Goal: Navigation & Orientation: Find specific page/section

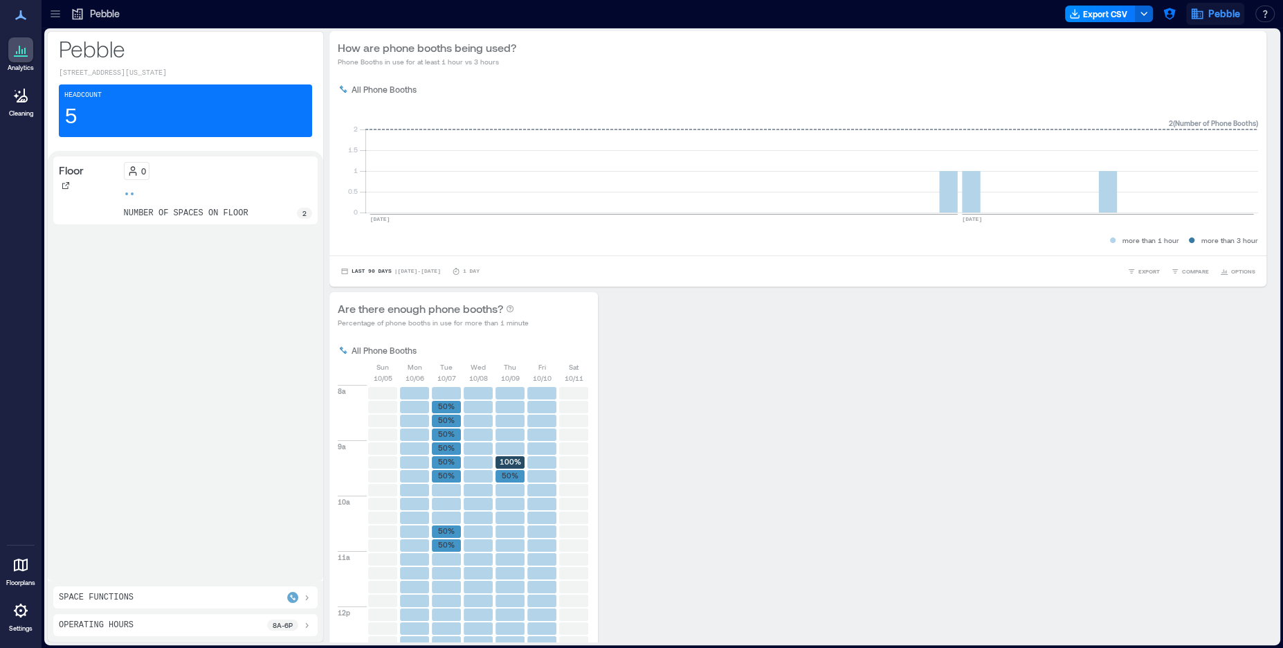
click at [1208, 17] on button "Pebble" at bounding box center [1215, 14] width 58 height 22
click at [1178, 10] on button "button" at bounding box center [1169, 14] width 22 height 22
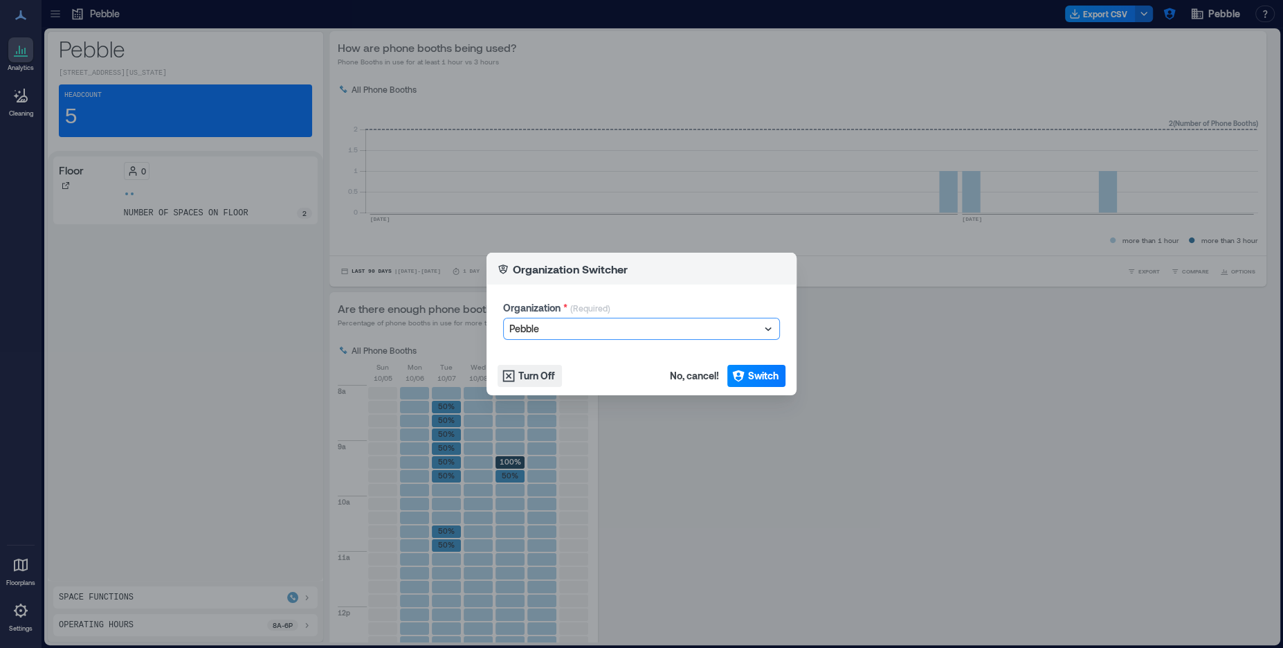
click at [560, 336] on div at bounding box center [634, 328] width 251 height 17
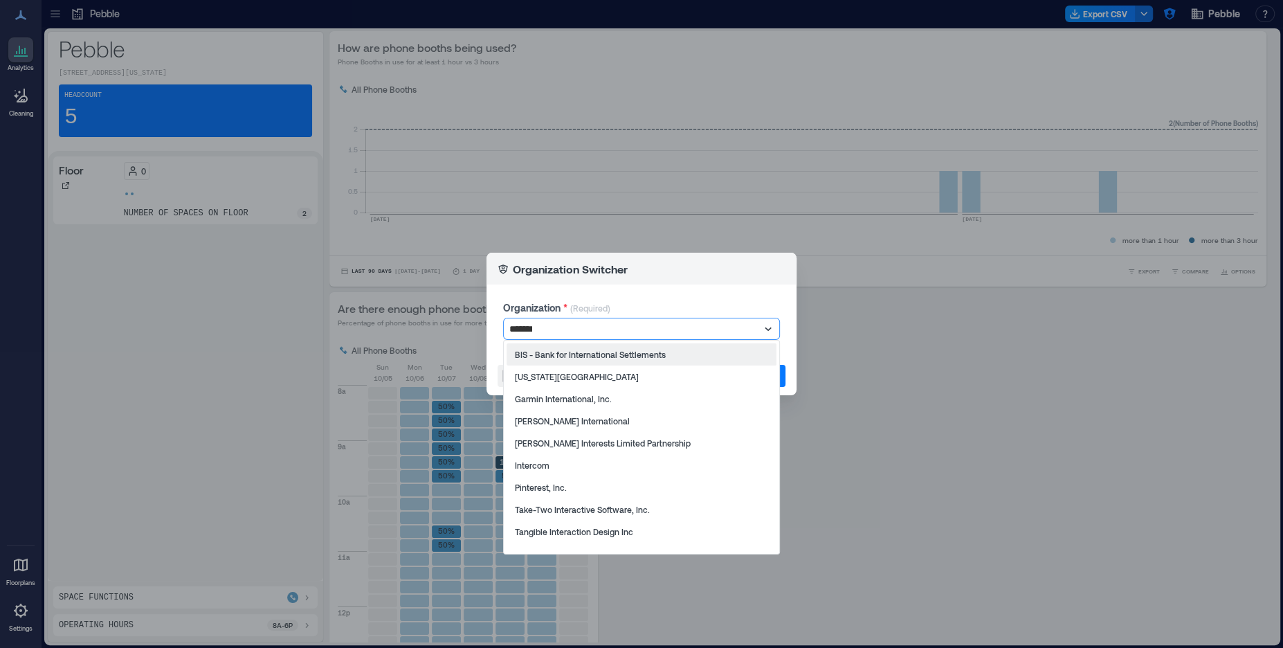
type input "********"
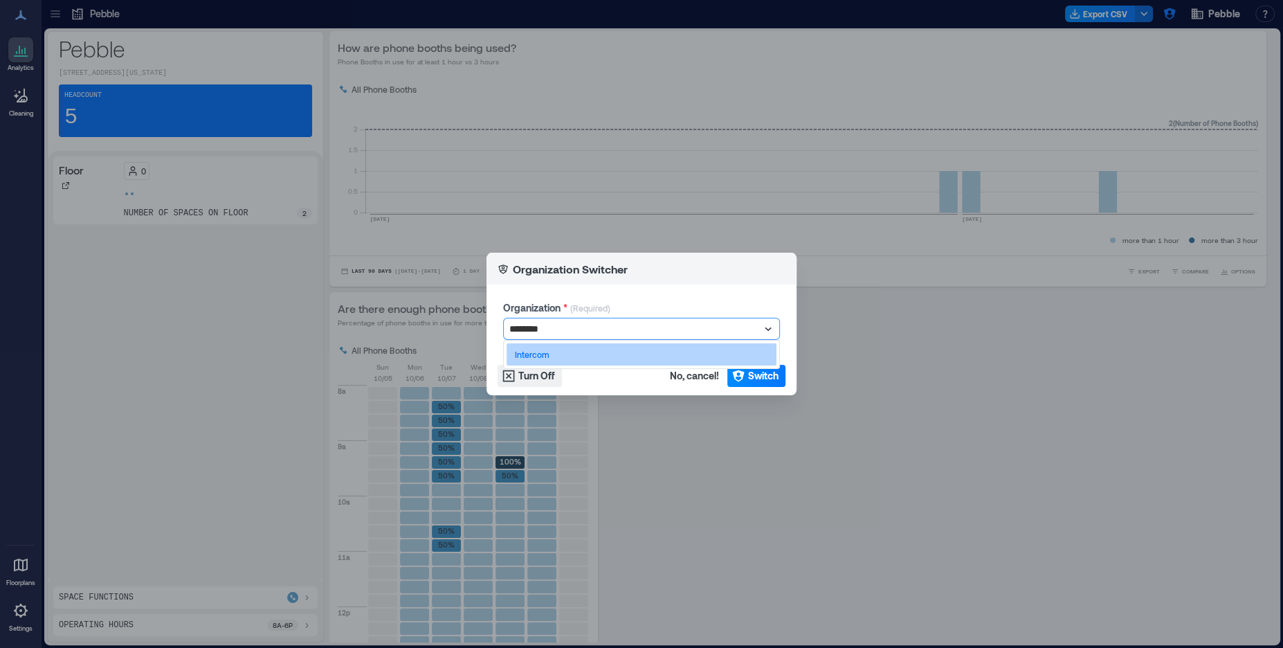
click at [552, 358] on div "Intercom" at bounding box center [642, 354] width 270 height 22
click at [775, 380] on span "Switch" at bounding box center [763, 376] width 30 height 14
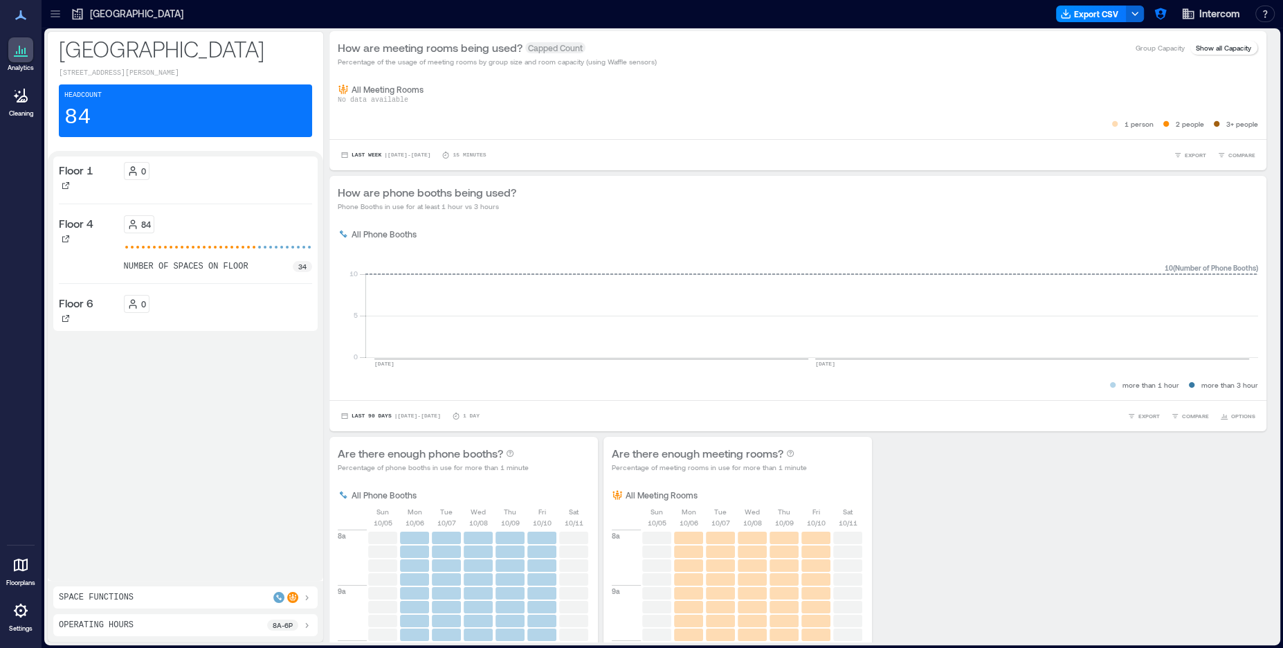
click at [53, 10] on icon at bounding box center [55, 10] width 9 height 1
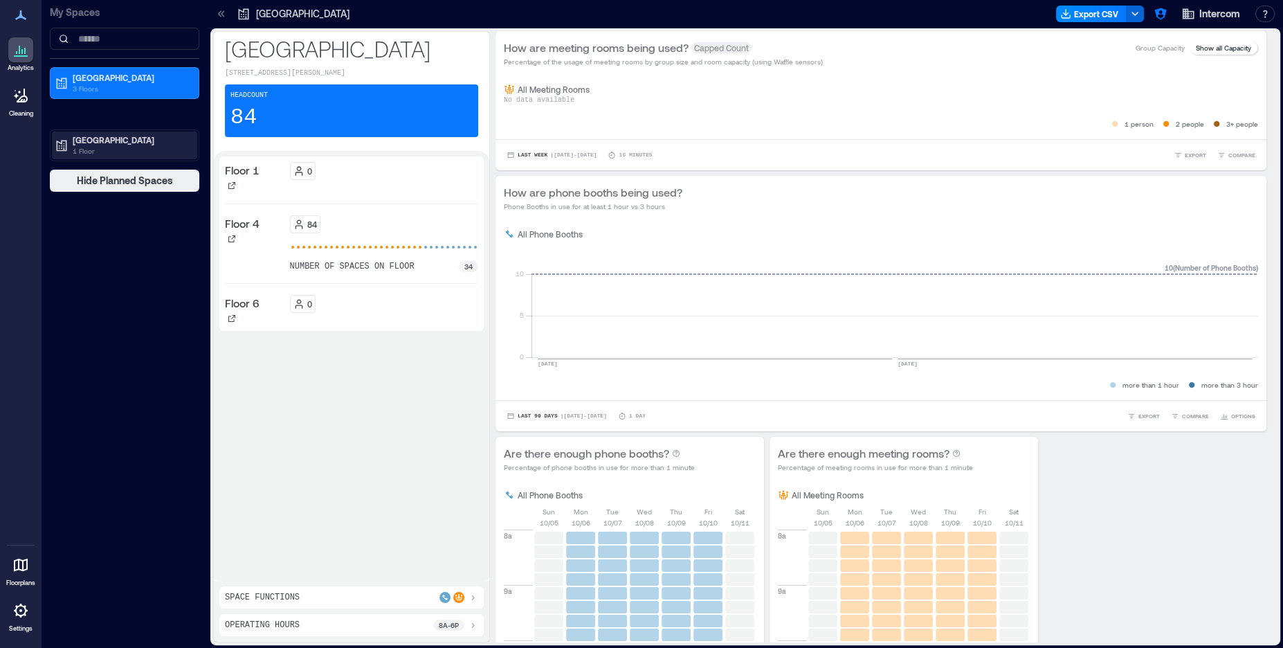
click at [120, 136] on p "[GEOGRAPHIC_DATA]" at bounding box center [131, 139] width 116 height 11
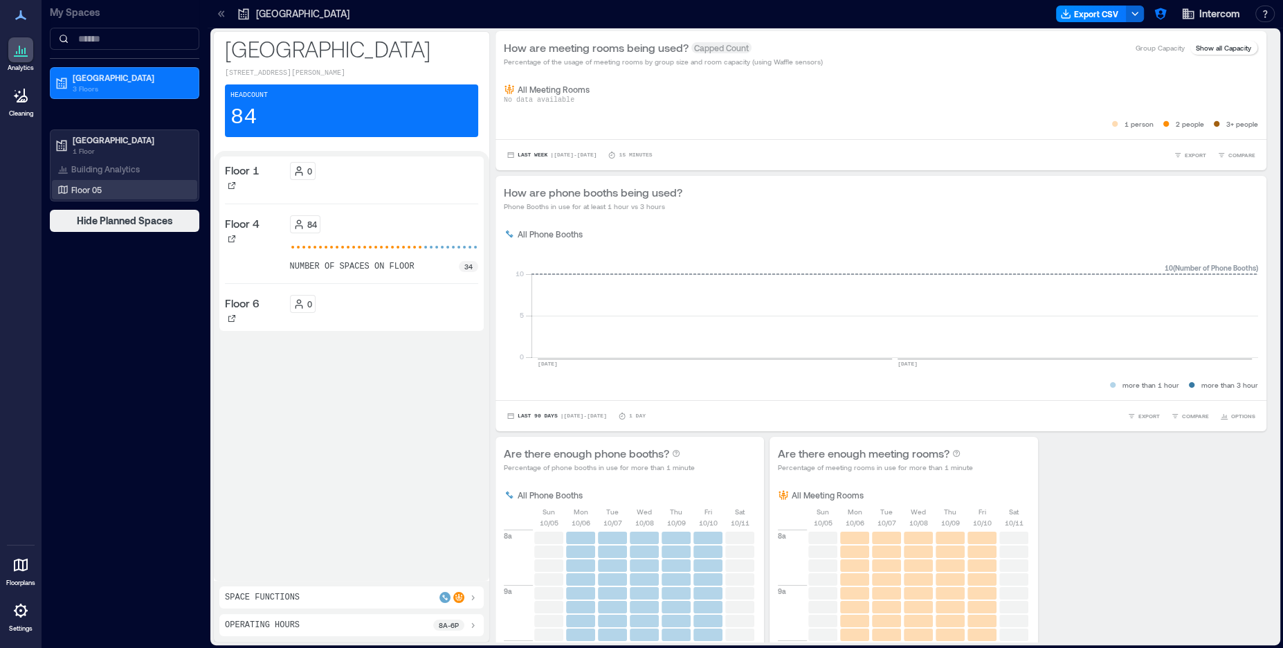
click at [110, 189] on div "Floor 05" at bounding box center [122, 190] width 134 height 14
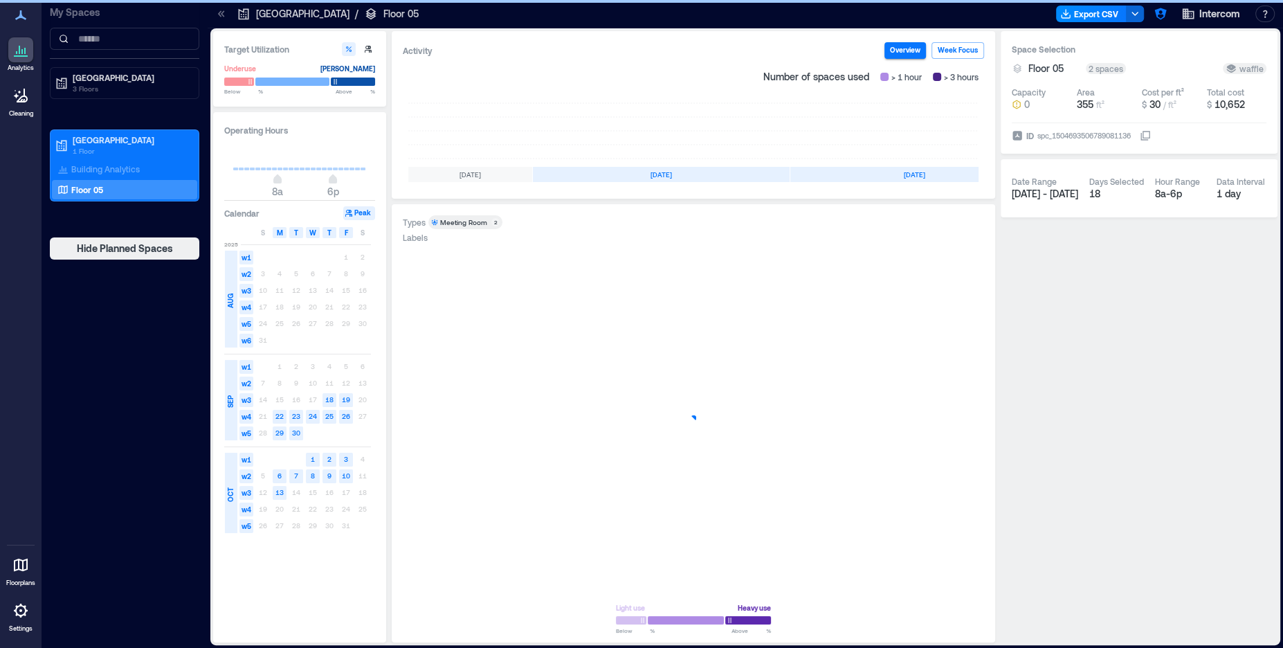
scroll to position [0, 177]
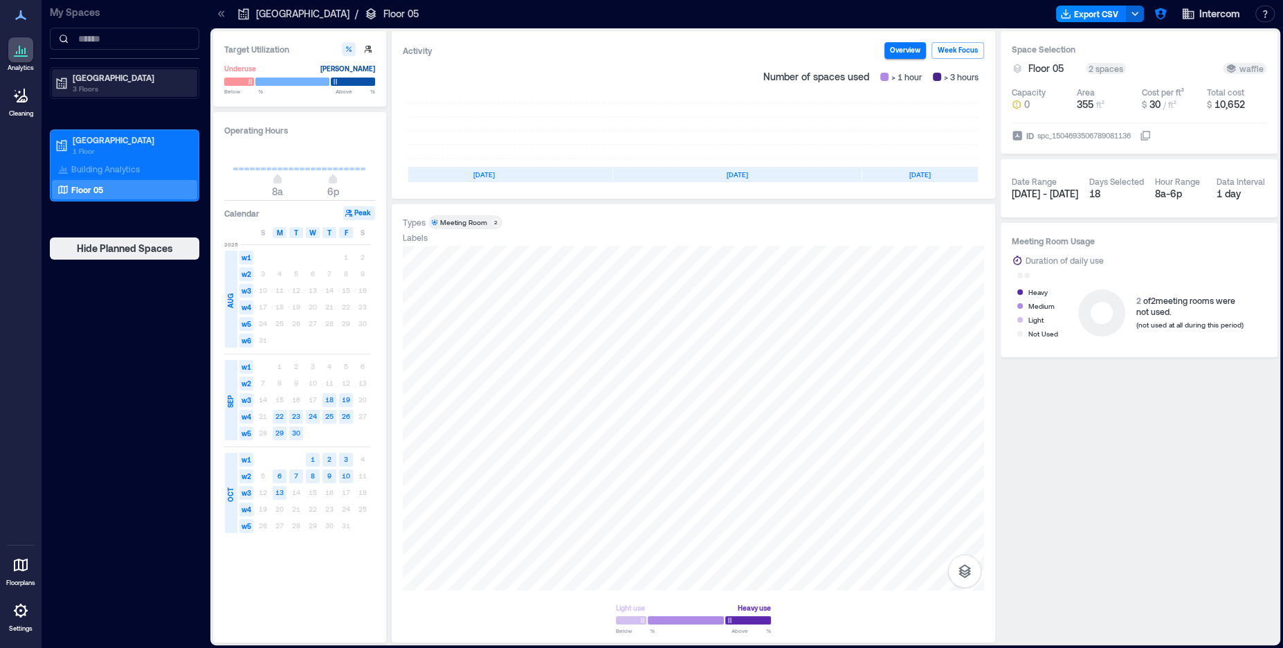
click at [109, 83] on p "3 Floors" at bounding box center [131, 88] width 116 height 11
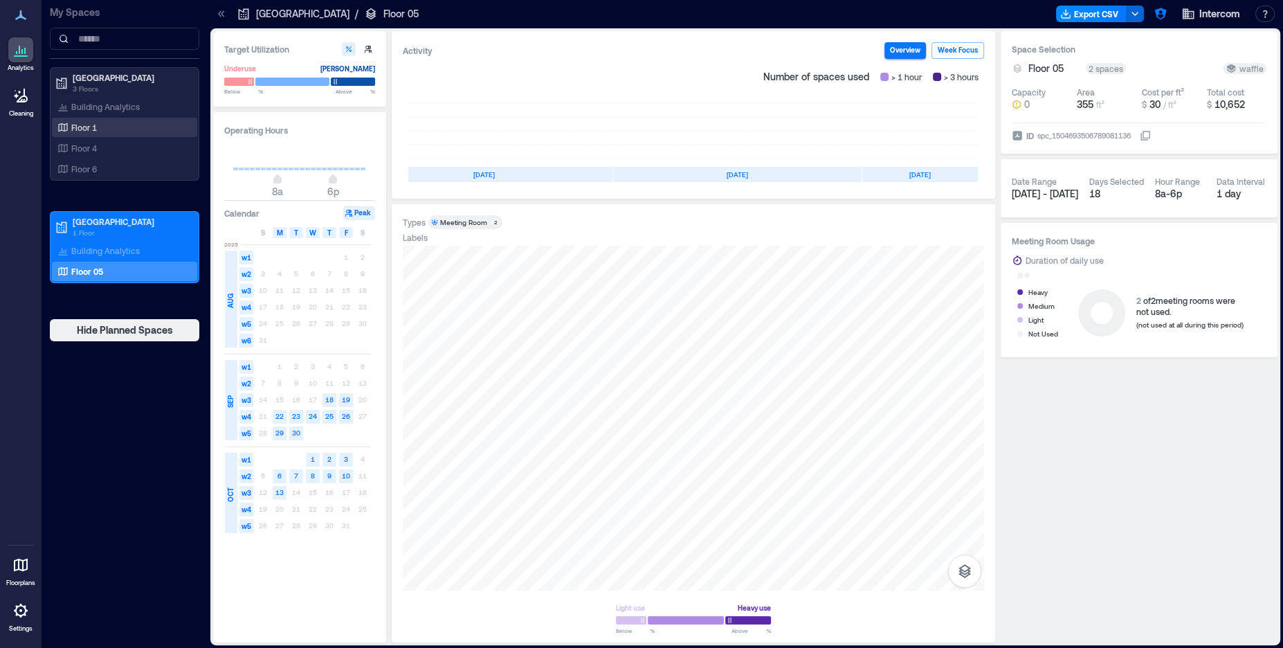
click at [109, 123] on div "Floor 1" at bounding box center [122, 127] width 134 height 14
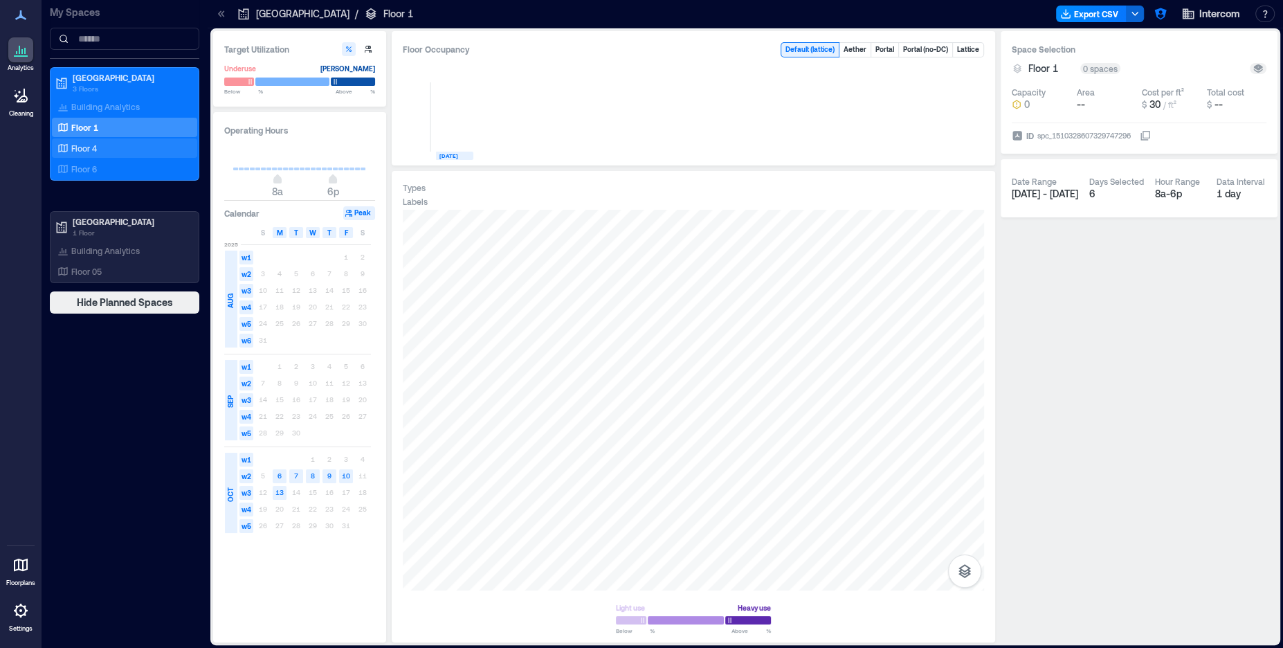
click at [110, 144] on div "Floor 4" at bounding box center [122, 148] width 134 height 14
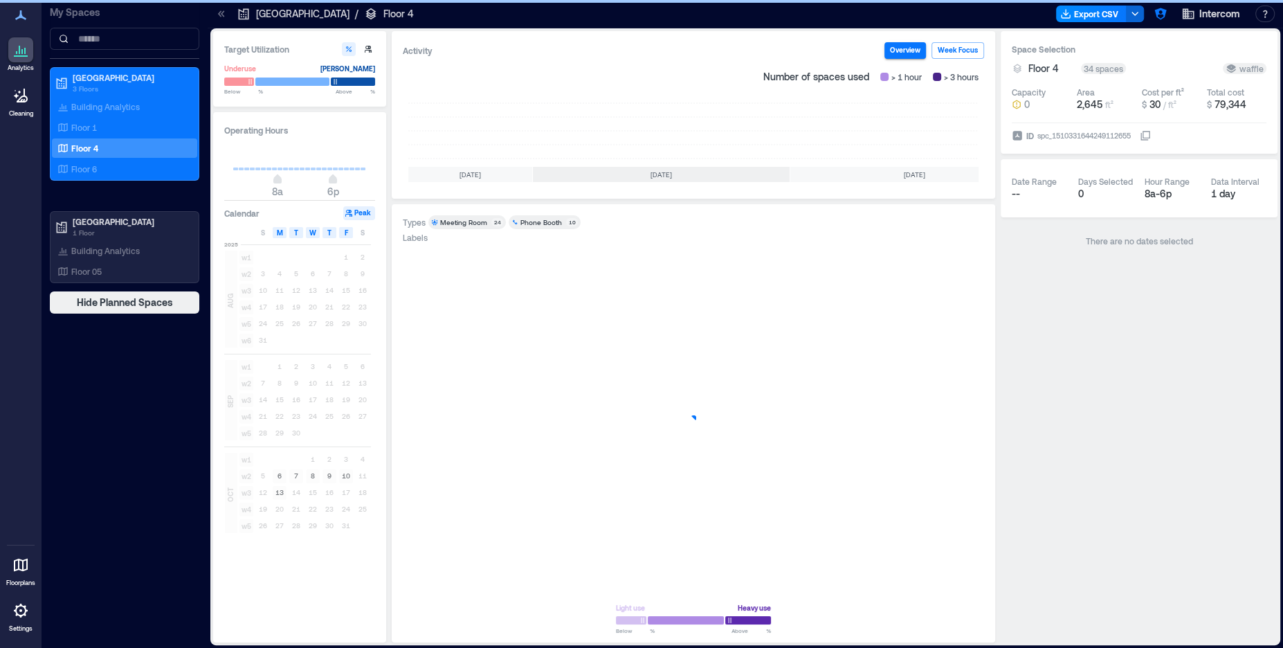
scroll to position [0, 177]
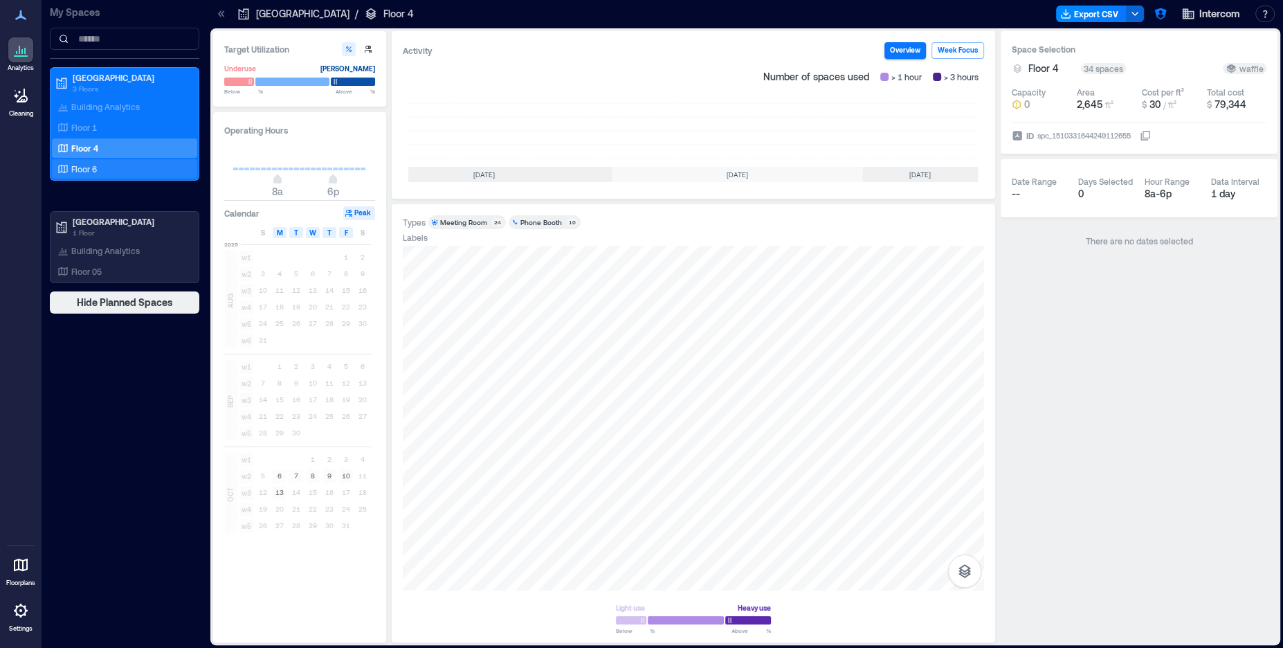
click at [129, 162] on div "Floor 6" at bounding box center [122, 169] width 134 height 14
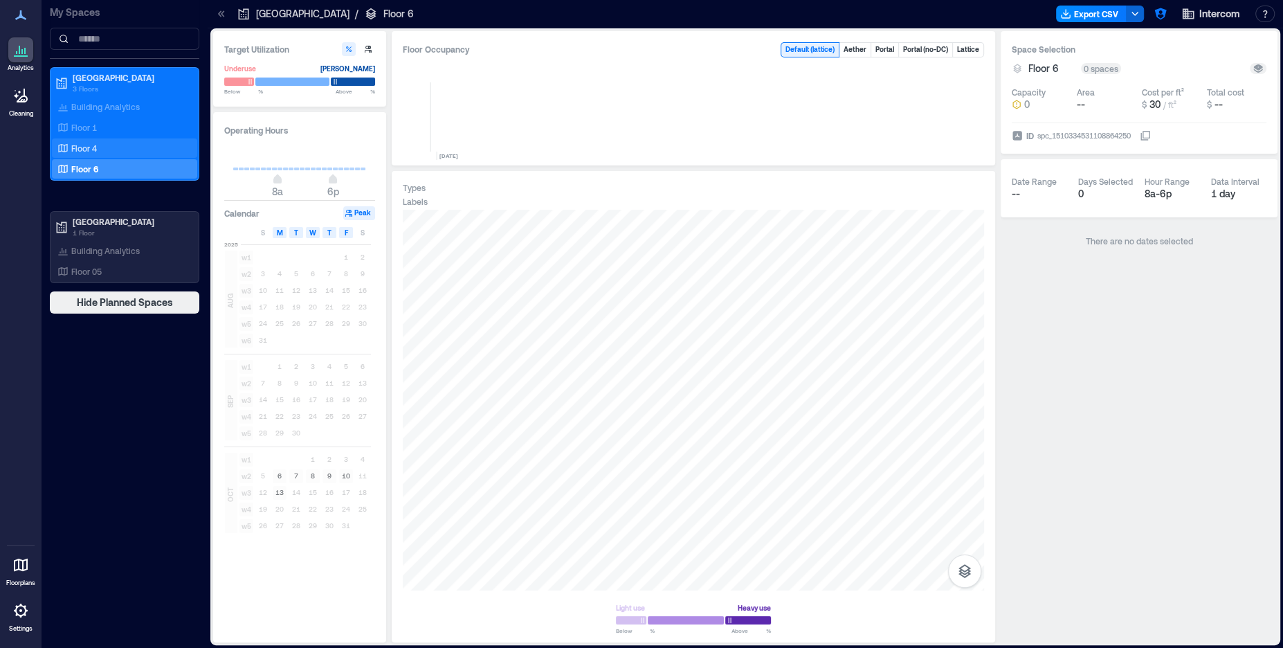
click at [88, 147] on p "Floor 4" at bounding box center [84, 148] width 26 height 11
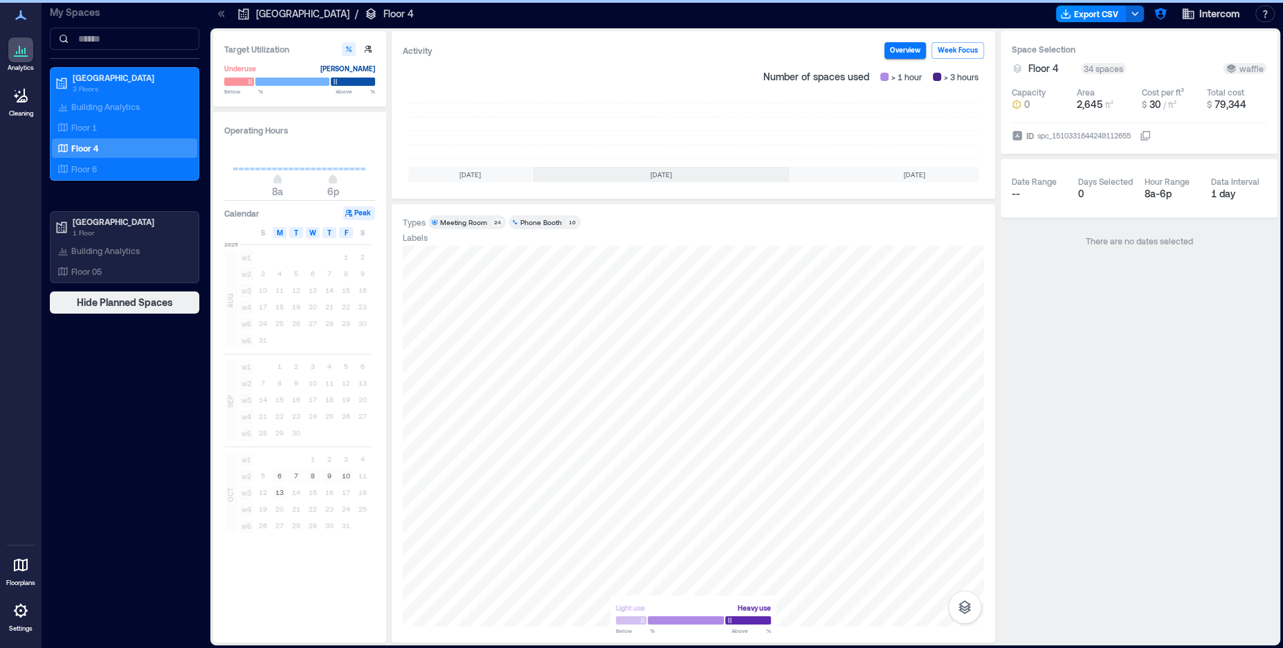
scroll to position [0, 177]
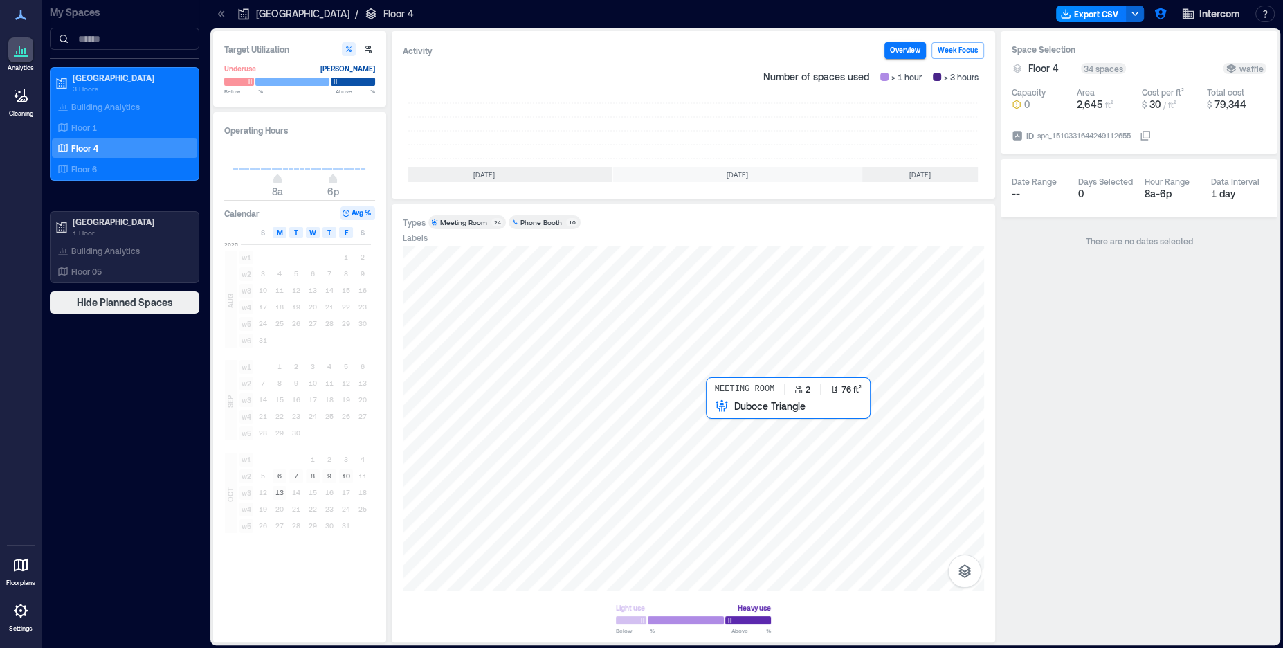
click at [713, 407] on div at bounding box center [693, 418] width 581 height 345
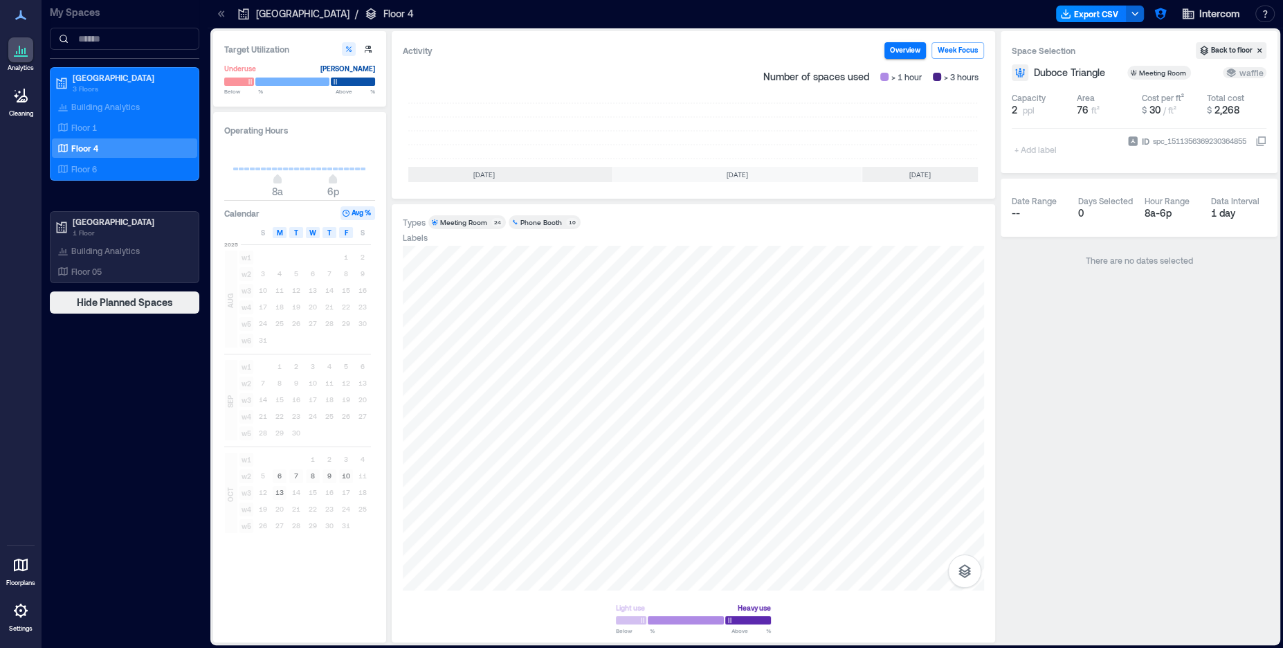
click at [1259, 138] on icon at bounding box center [1260, 141] width 11 height 11
